Goal: Information Seeking & Learning: Learn about a topic

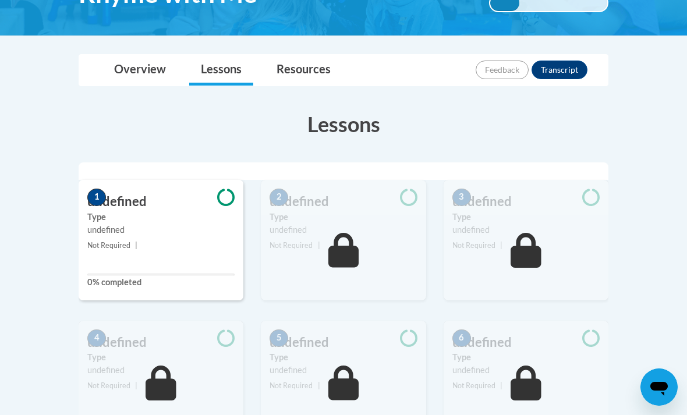
scroll to position [228, 0]
click at [172, 246] on small "Not Required |" at bounding box center [161, 246] width 165 height 13
click at [127, 288] on div "1 undefined Type undefined Not Required | 0% completed" at bounding box center [161, 240] width 165 height 120
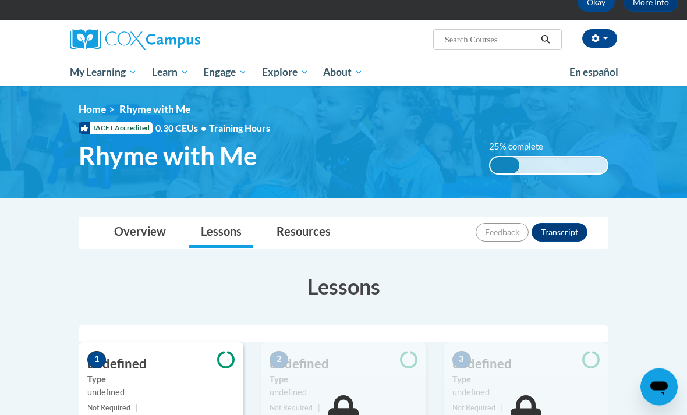
scroll to position [0, 0]
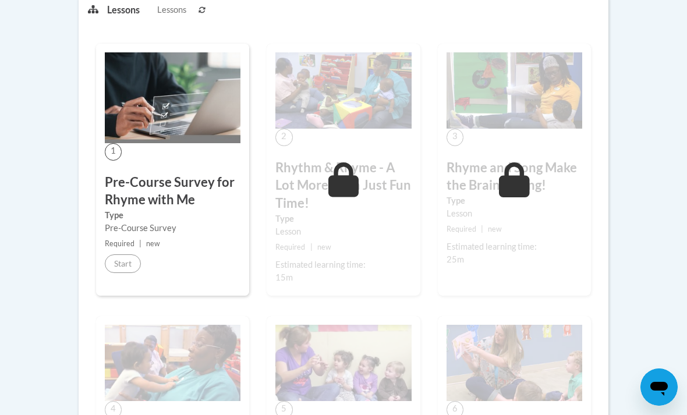
scroll to position [335, 0]
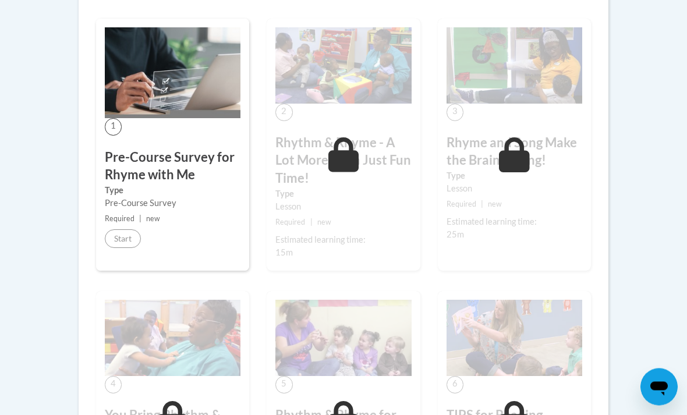
click at [192, 240] on div "1 Pre-Course Survey for Rhyme with Me Type Pre-Course Survey Required | new Sta…" at bounding box center [172, 145] width 153 height 252
click at [221, 244] on div "1 Pre-Course Survey for Rhyme with Me Type Pre-Course Survey Required | new Sta…" at bounding box center [172, 145] width 153 height 252
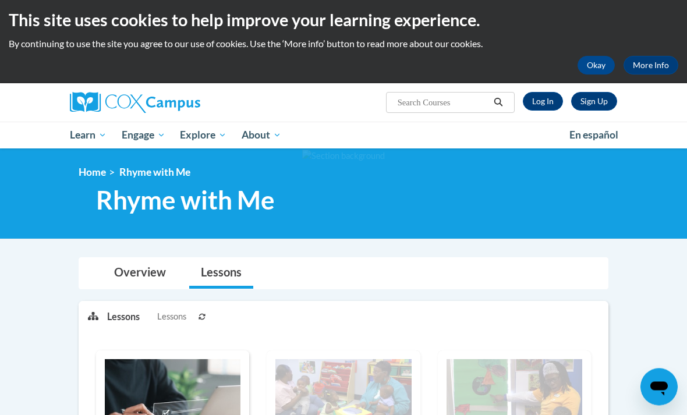
scroll to position [0, 0]
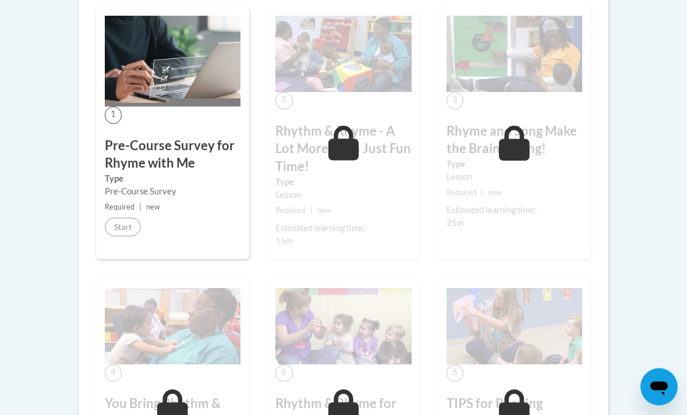
scroll to position [347, 0]
click at [318, 229] on div "Estimated learning time:" at bounding box center [343, 228] width 136 height 13
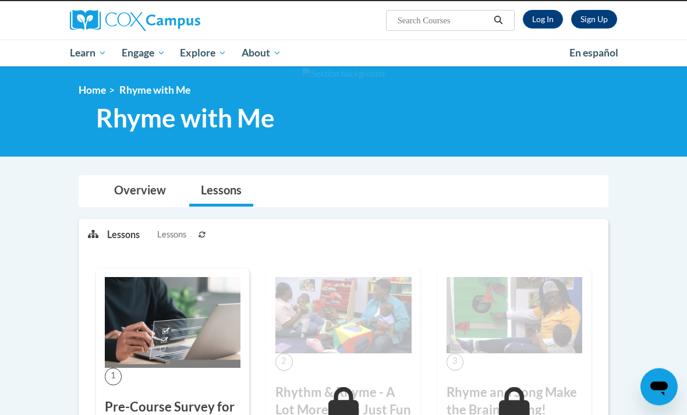
scroll to position [0, 0]
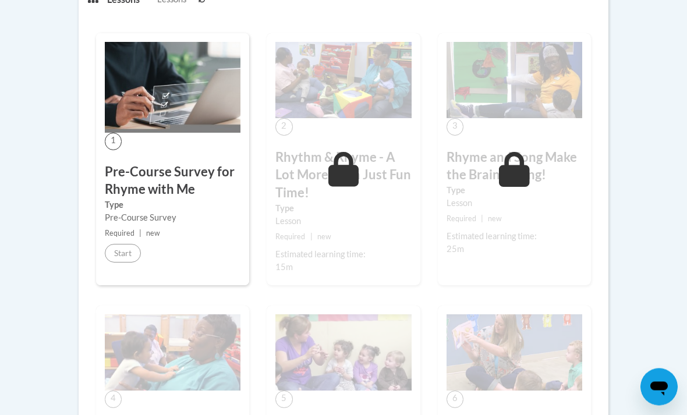
scroll to position [332, 0]
